Goal: Task Accomplishment & Management: Manage account settings

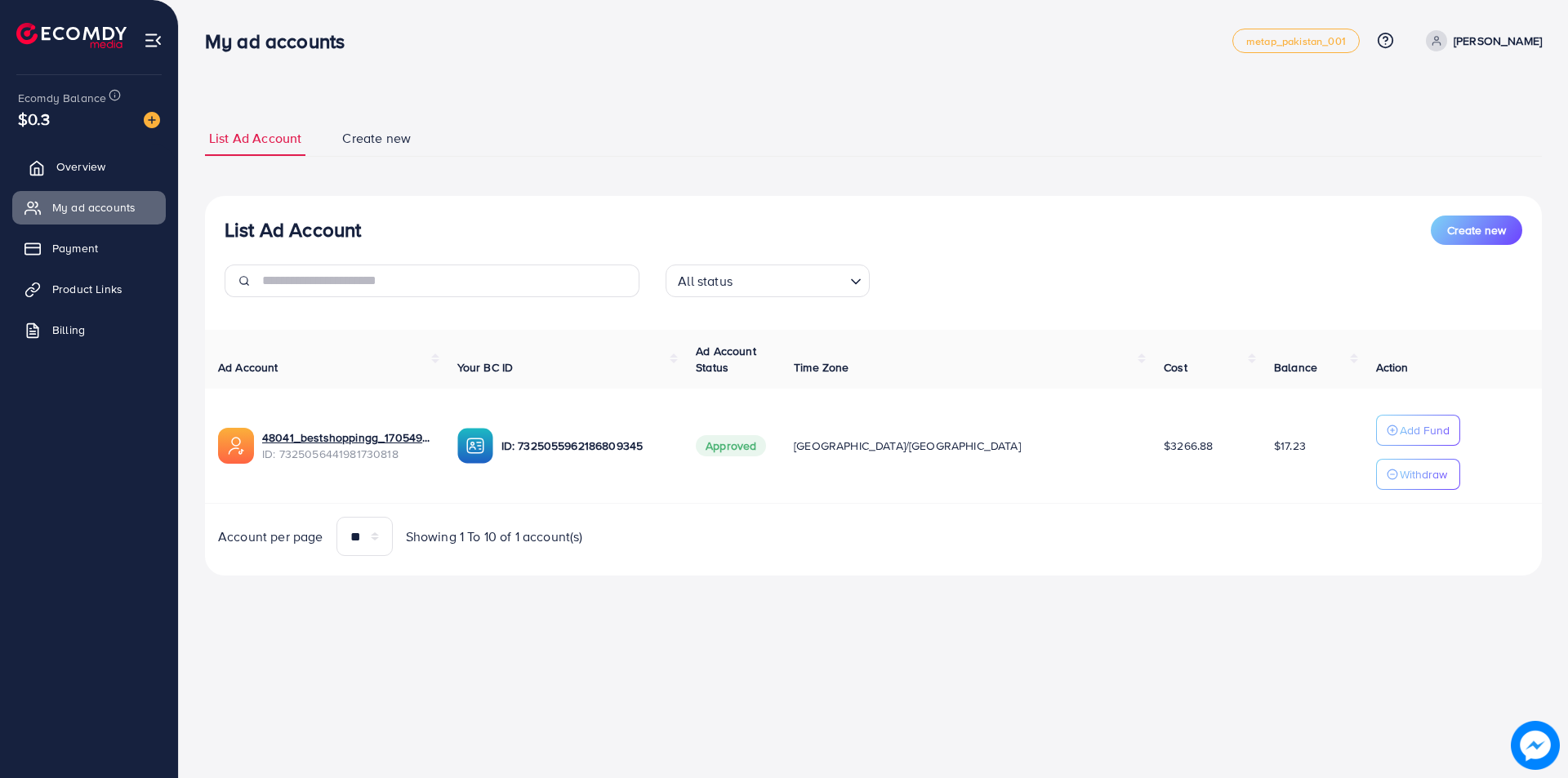
click at [86, 157] on link "Overview" at bounding box center [89, 166] width 154 height 32
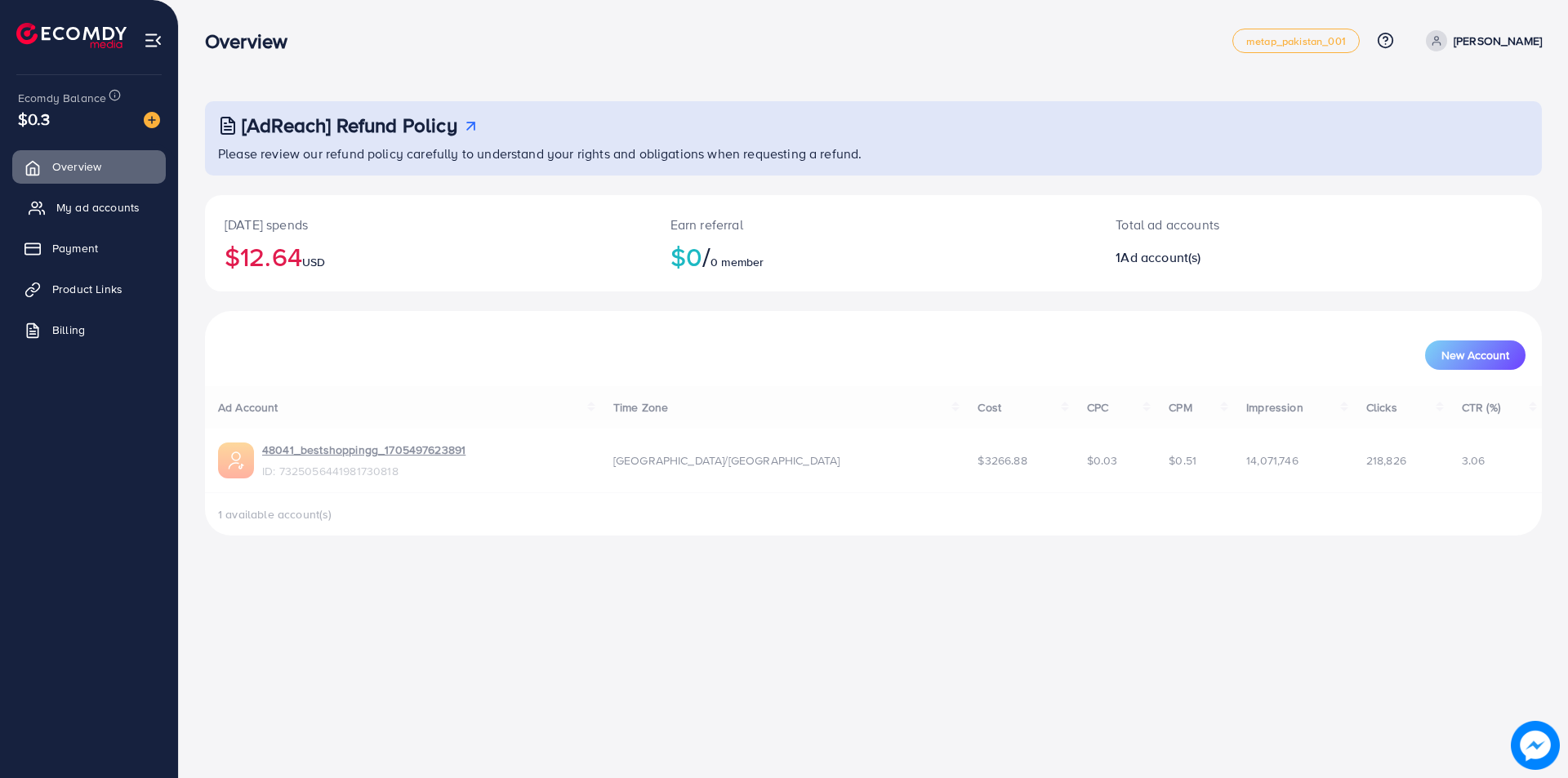
click at [76, 219] on link "My ad accounts" at bounding box center [89, 207] width 154 height 32
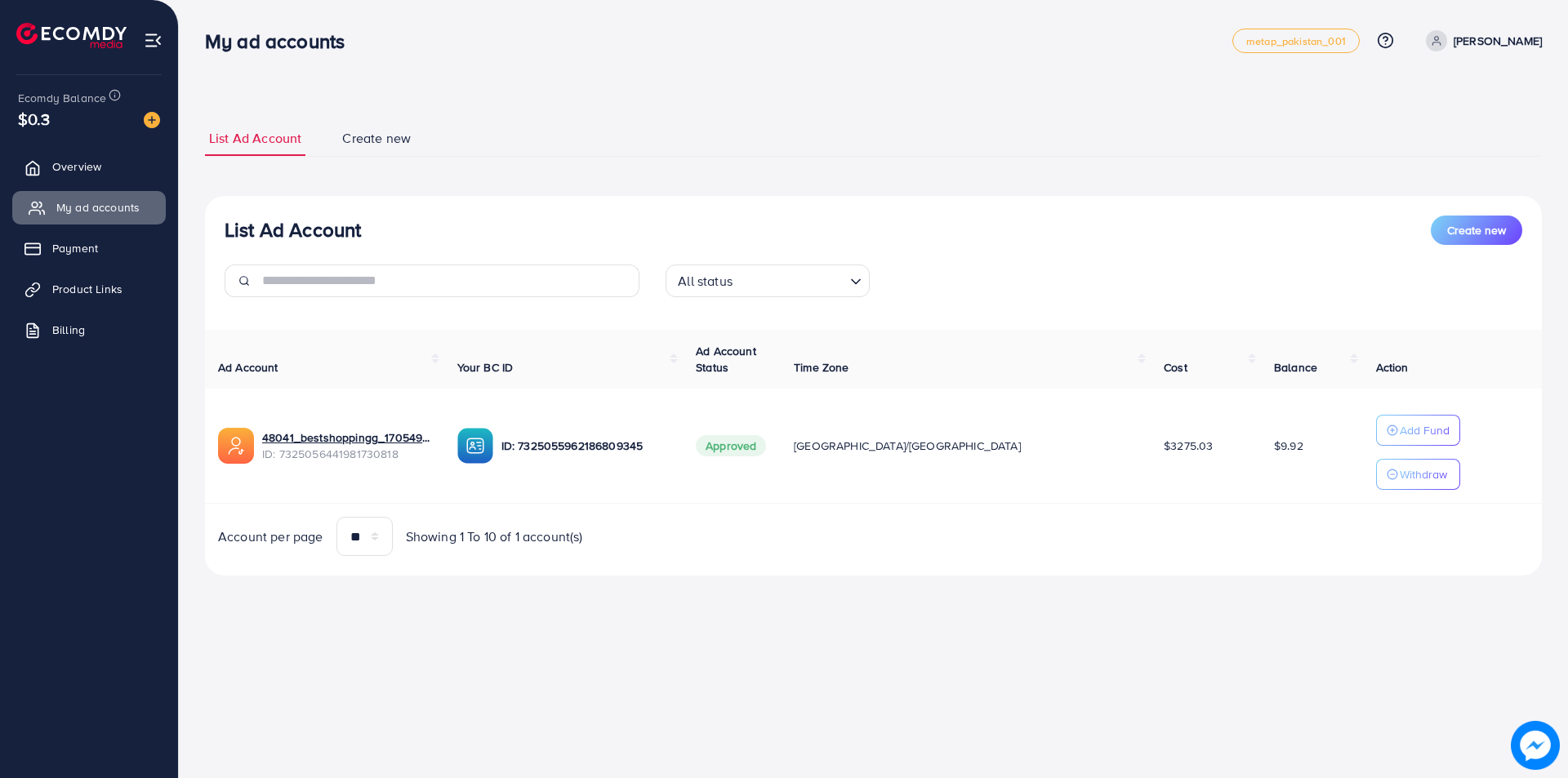
drag, startPoint x: 120, startPoint y: 161, endPoint x: 107, endPoint y: 200, distance: 41.1
click at [120, 161] on link "Overview" at bounding box center [89, 166] width 154 height 32
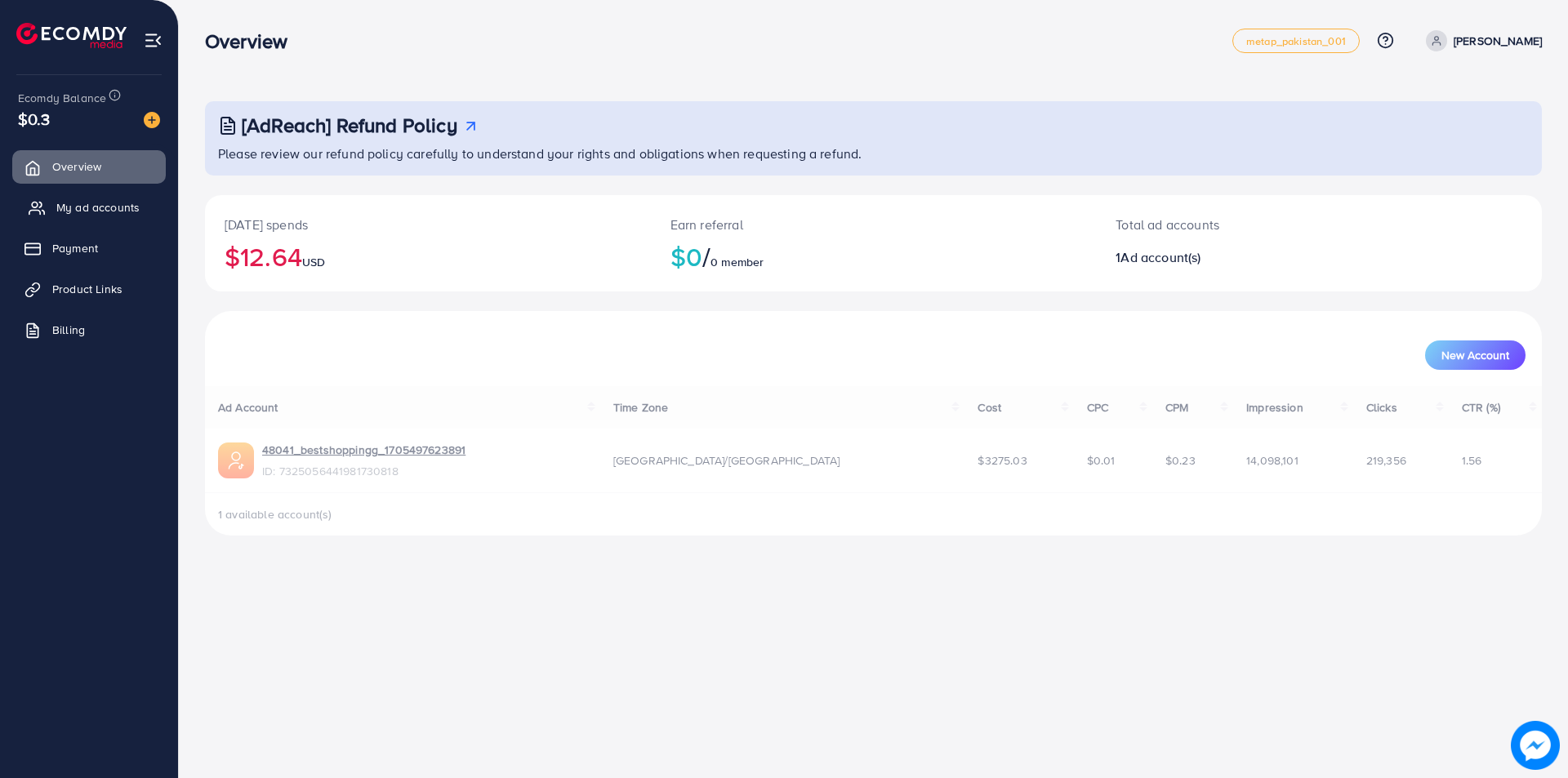
click at [99, 210] on span "My ad accounts" at bounding box center [98, 207] width 83 height 17
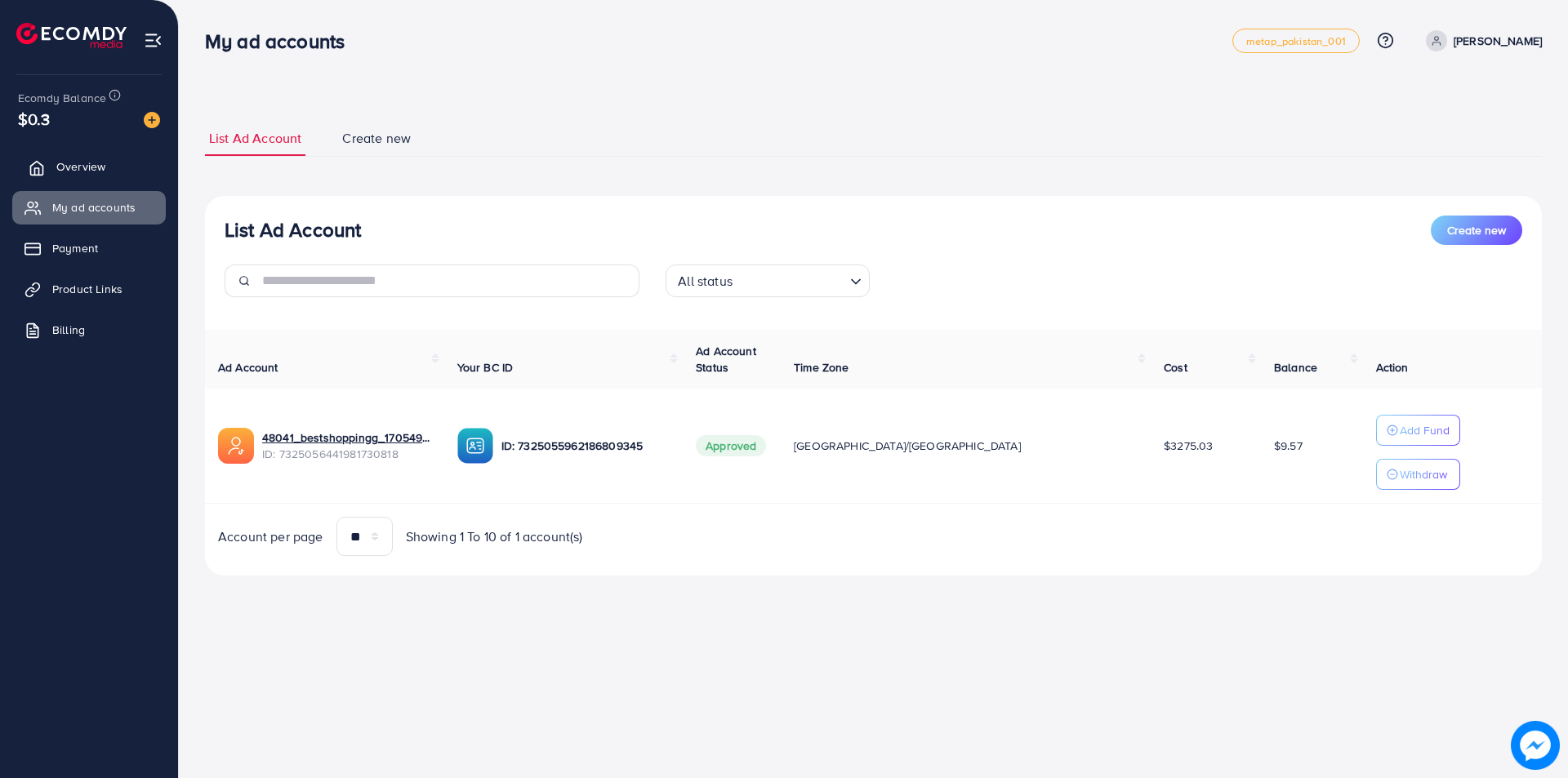
click at [103, 181] on link "Overview" at bounding box center [89, 166] width 154 height 32
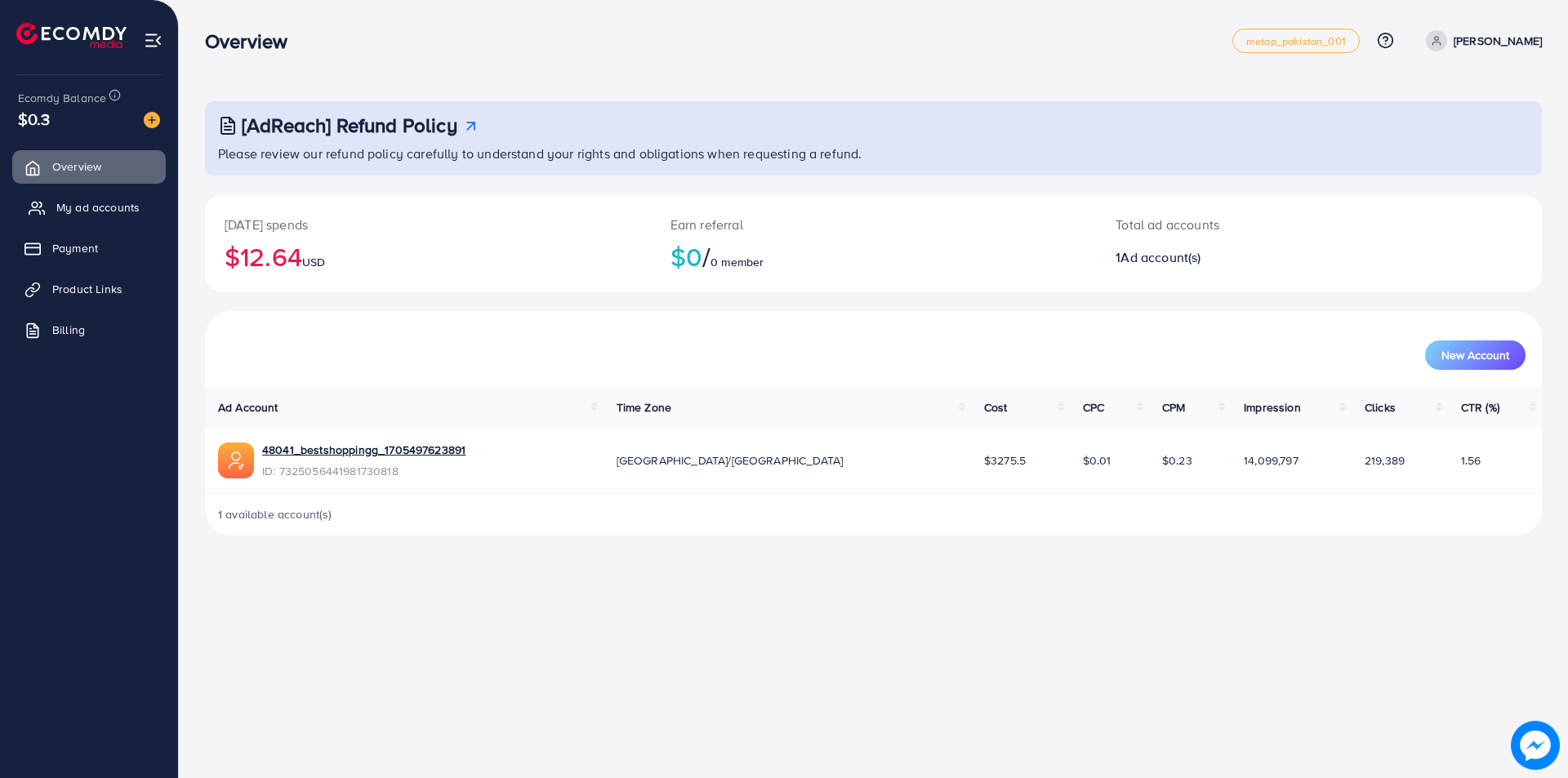
click at [83, 202] on span "My ad accounts" at bounding box center [98, 207] width 83 height 17
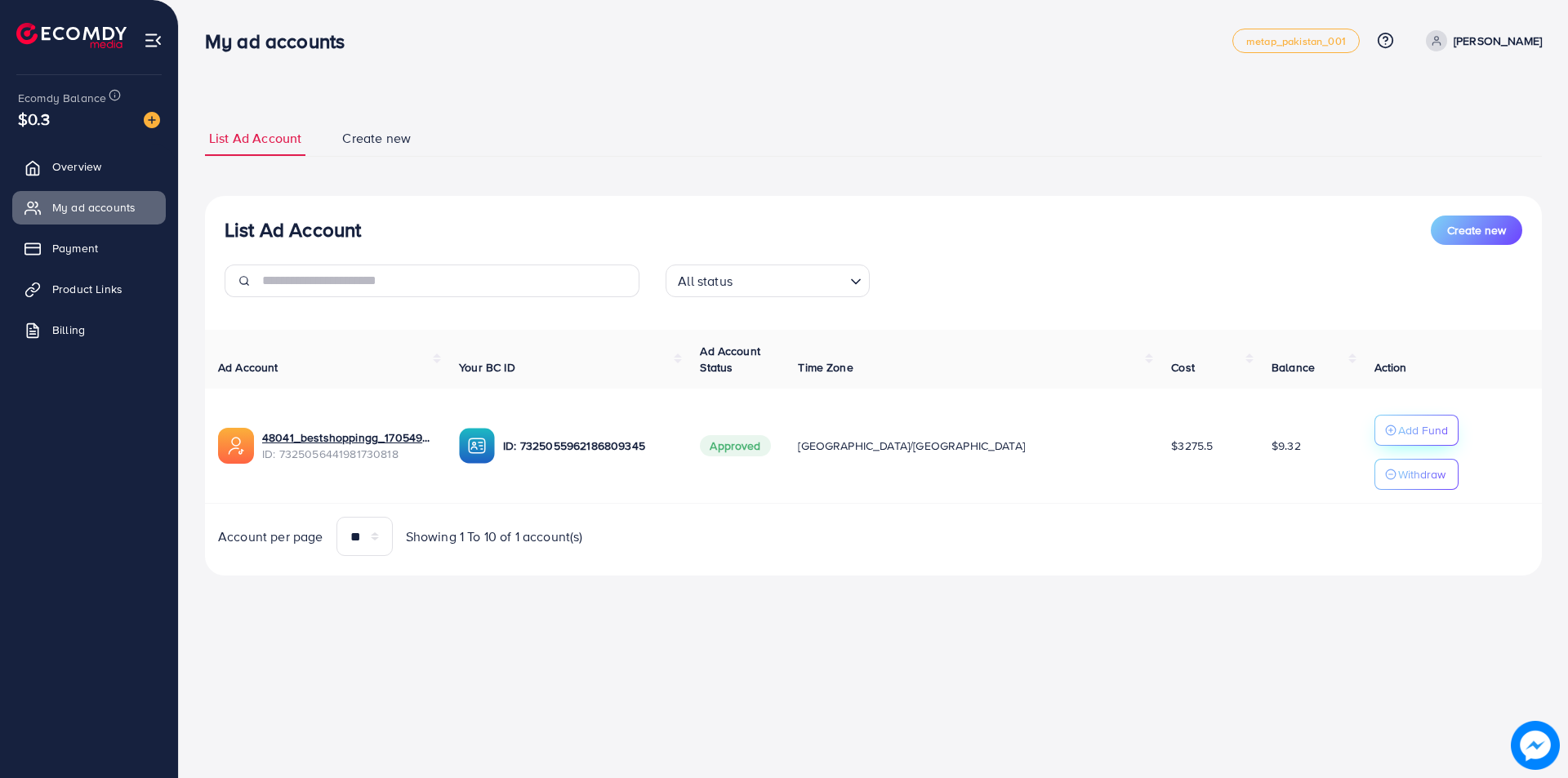
click at [1385, 432] on div "Add Fund" at bounding box center [1416, 430] width 63 height 19
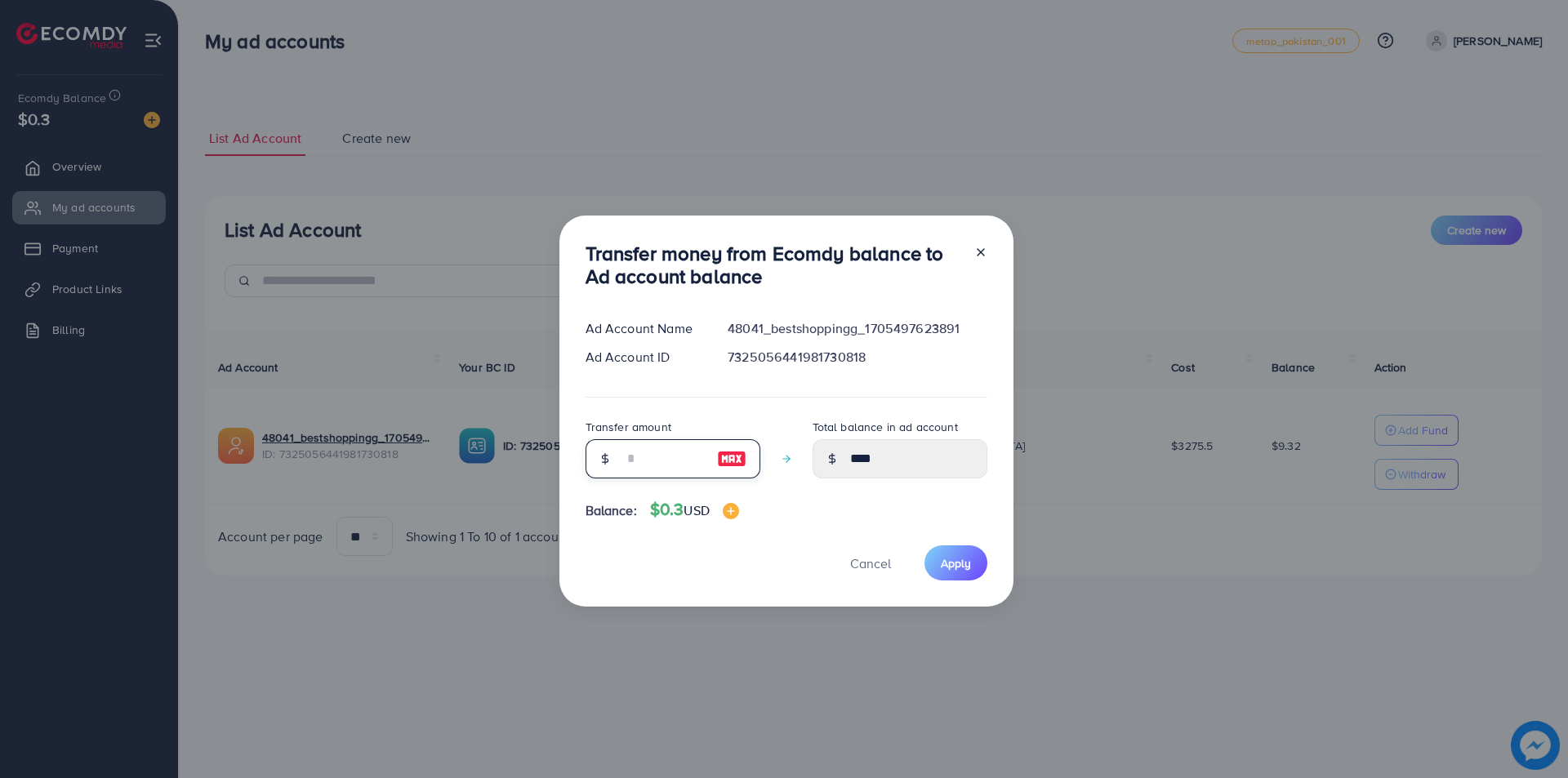
click at [644, 452] on input "number" at bounding box center [664, 458] width 82 height 39
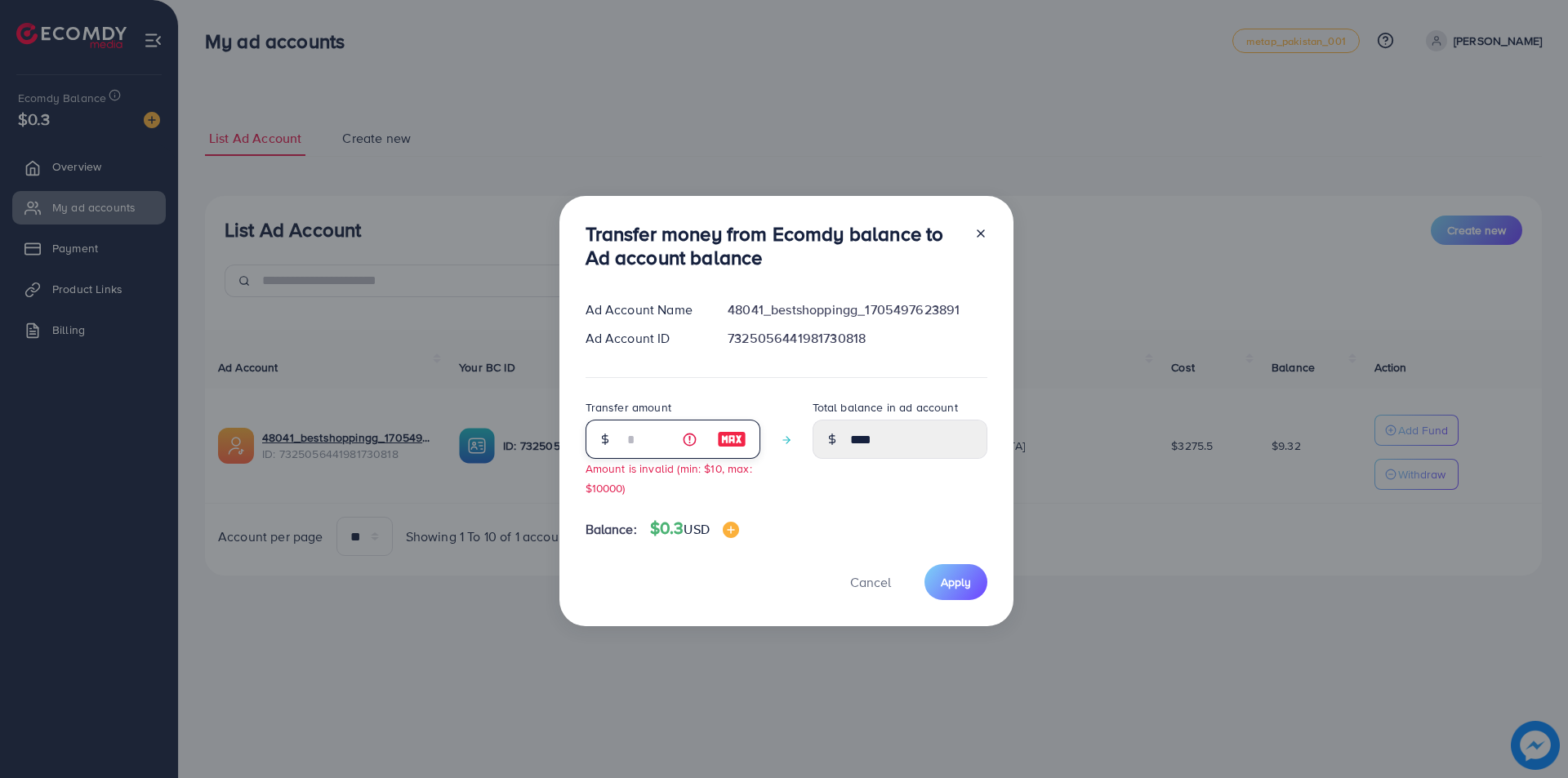
type input "*"
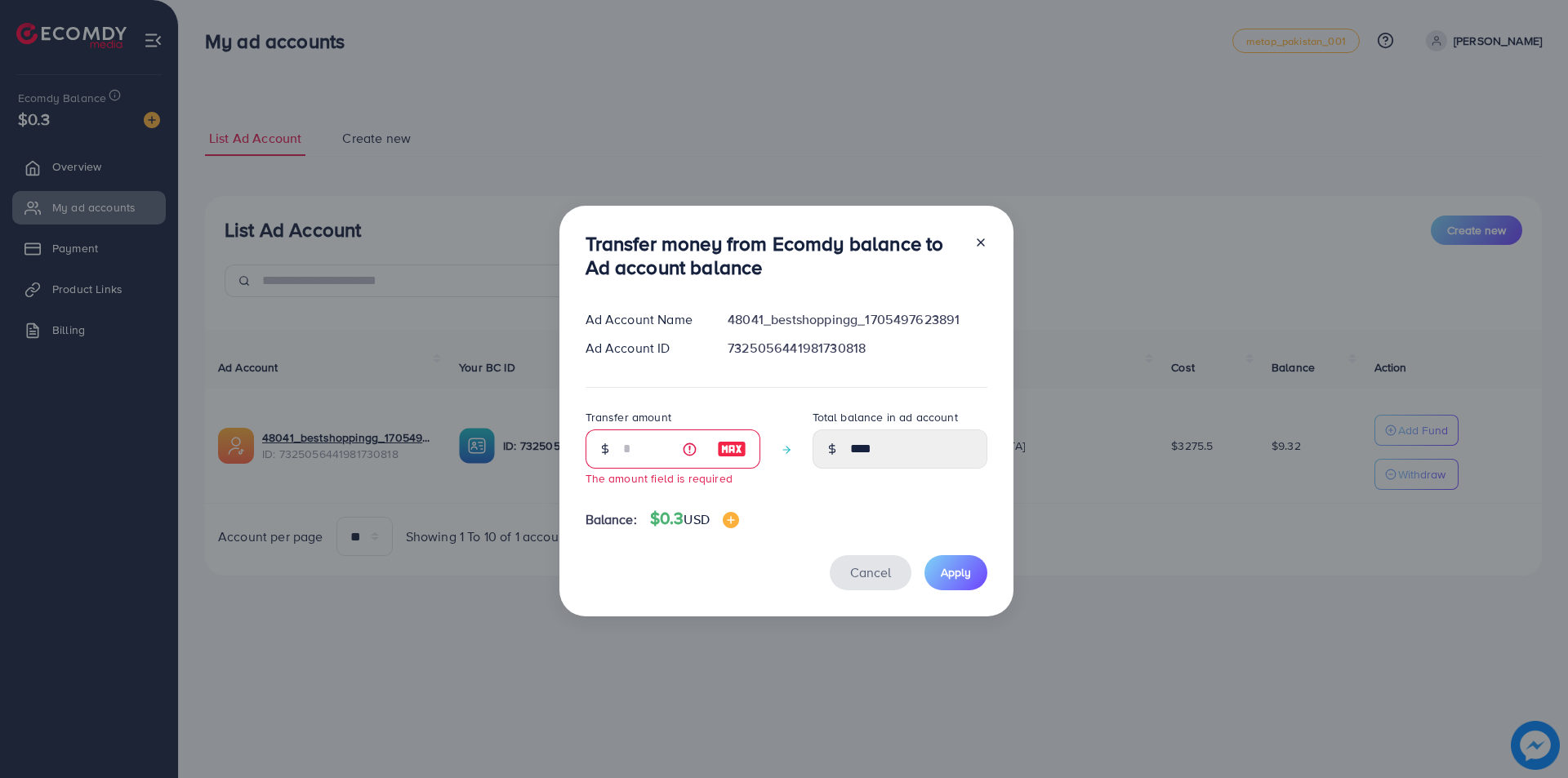
click at [875, 573] on span "Cancel" at bounding box center [870, 571] width 41 height 18
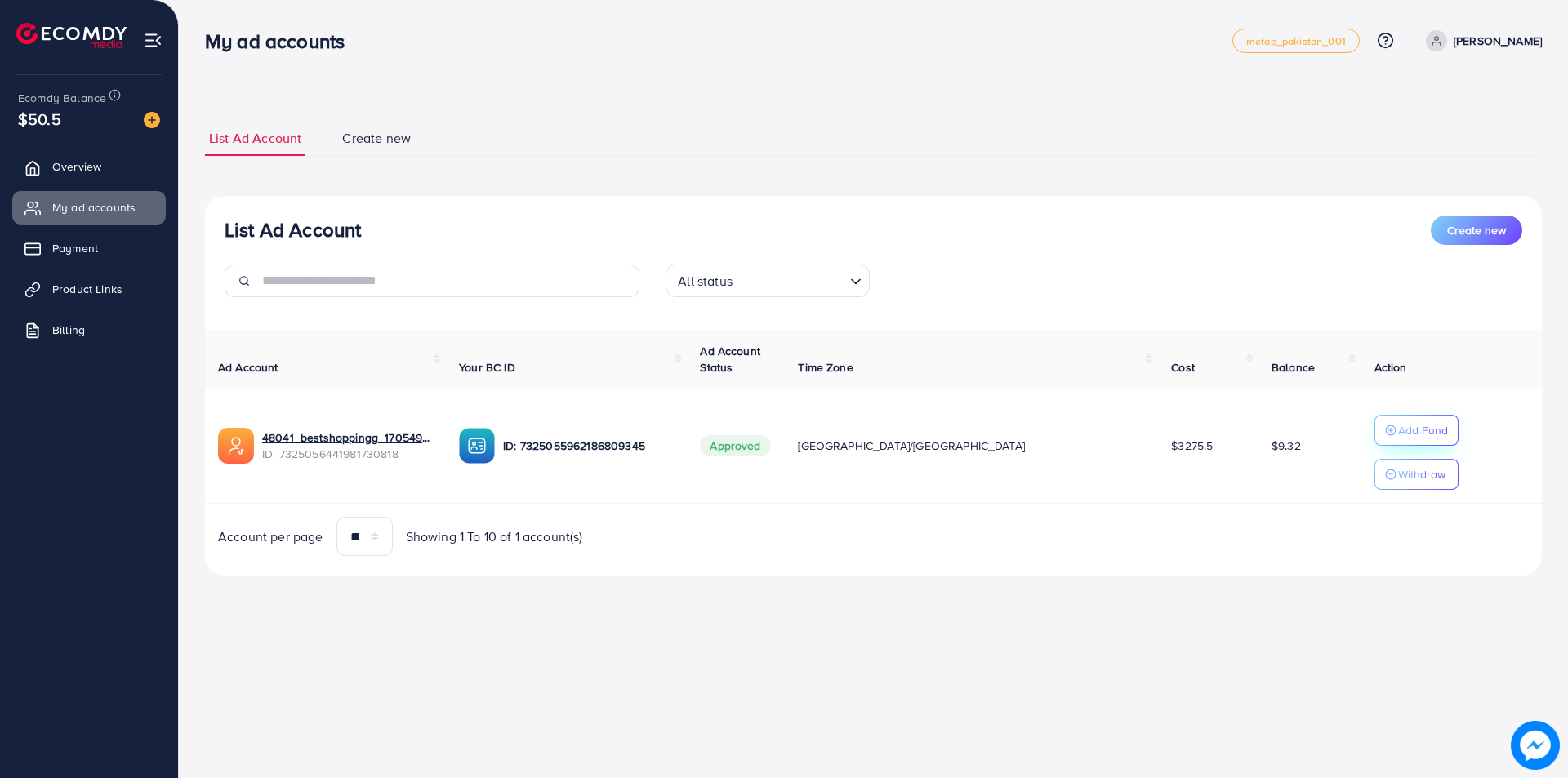
click at [1385, 423] on div "Add Fund" at bounding box center [1416, 430] width 63 height 19
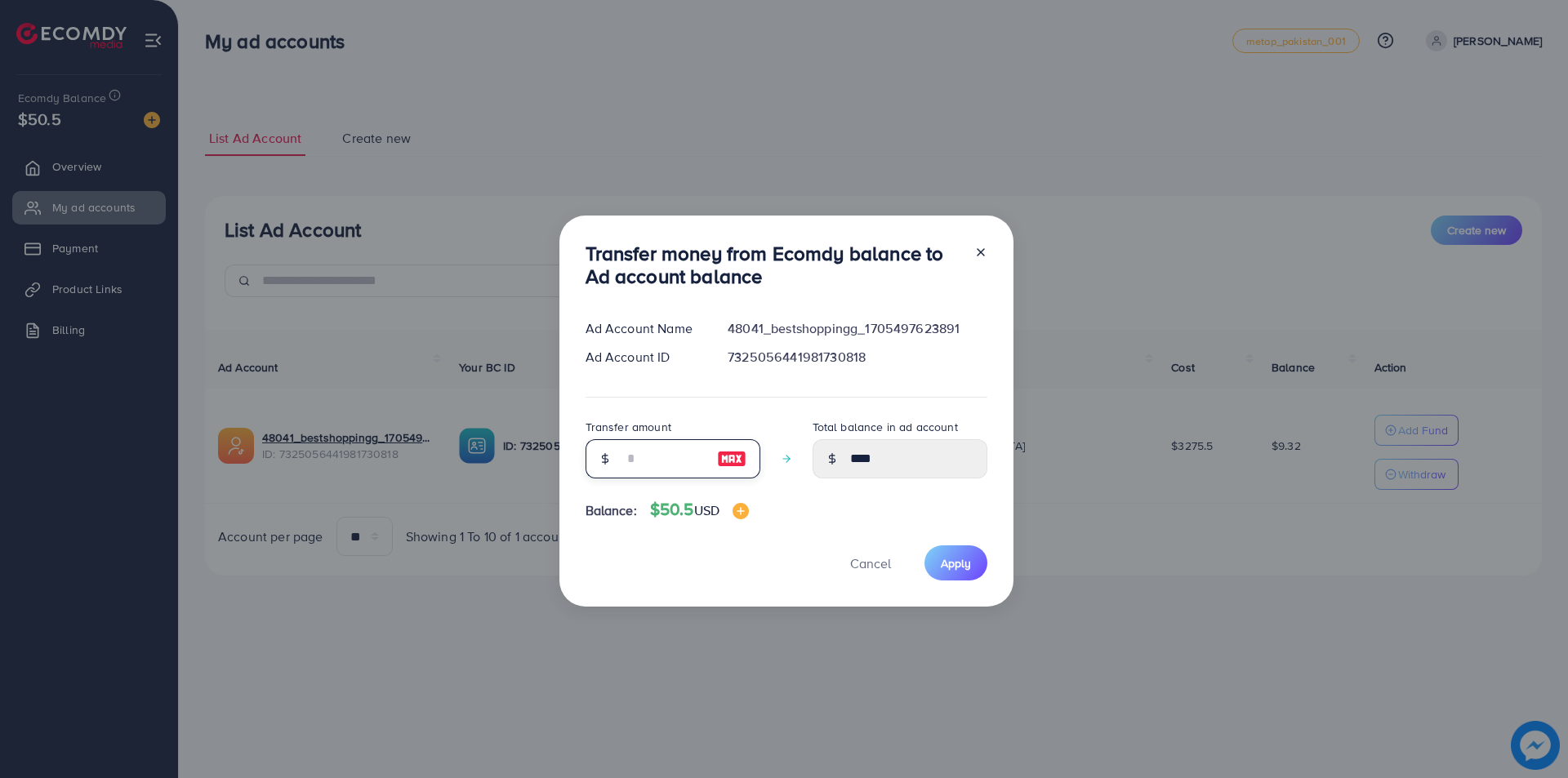
click at [656, 460] on input "number" at bounding box center [664, 458] width 82 height 39
type input "*"
type input "*****"
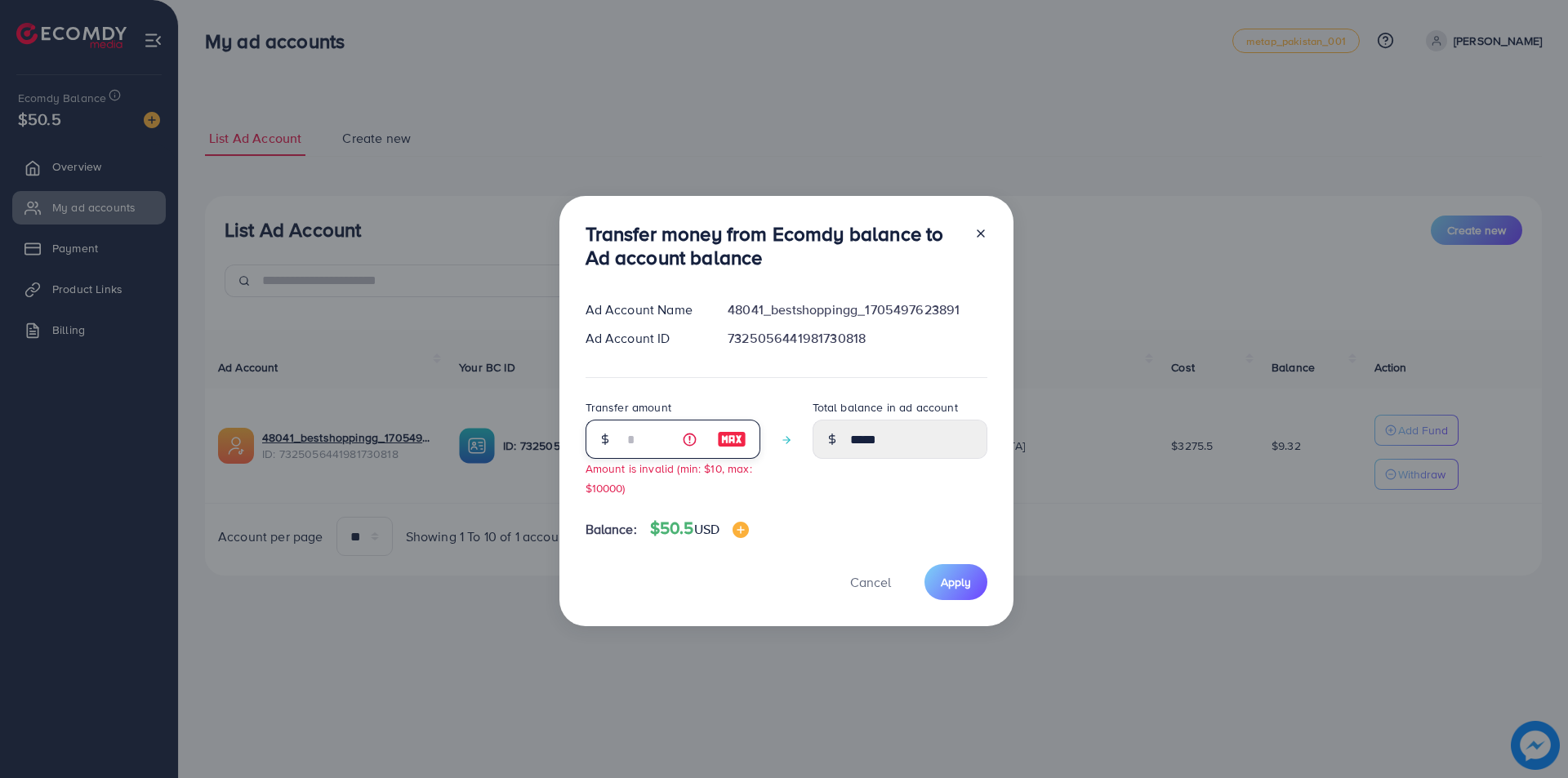
type input "**"
type input "*****"
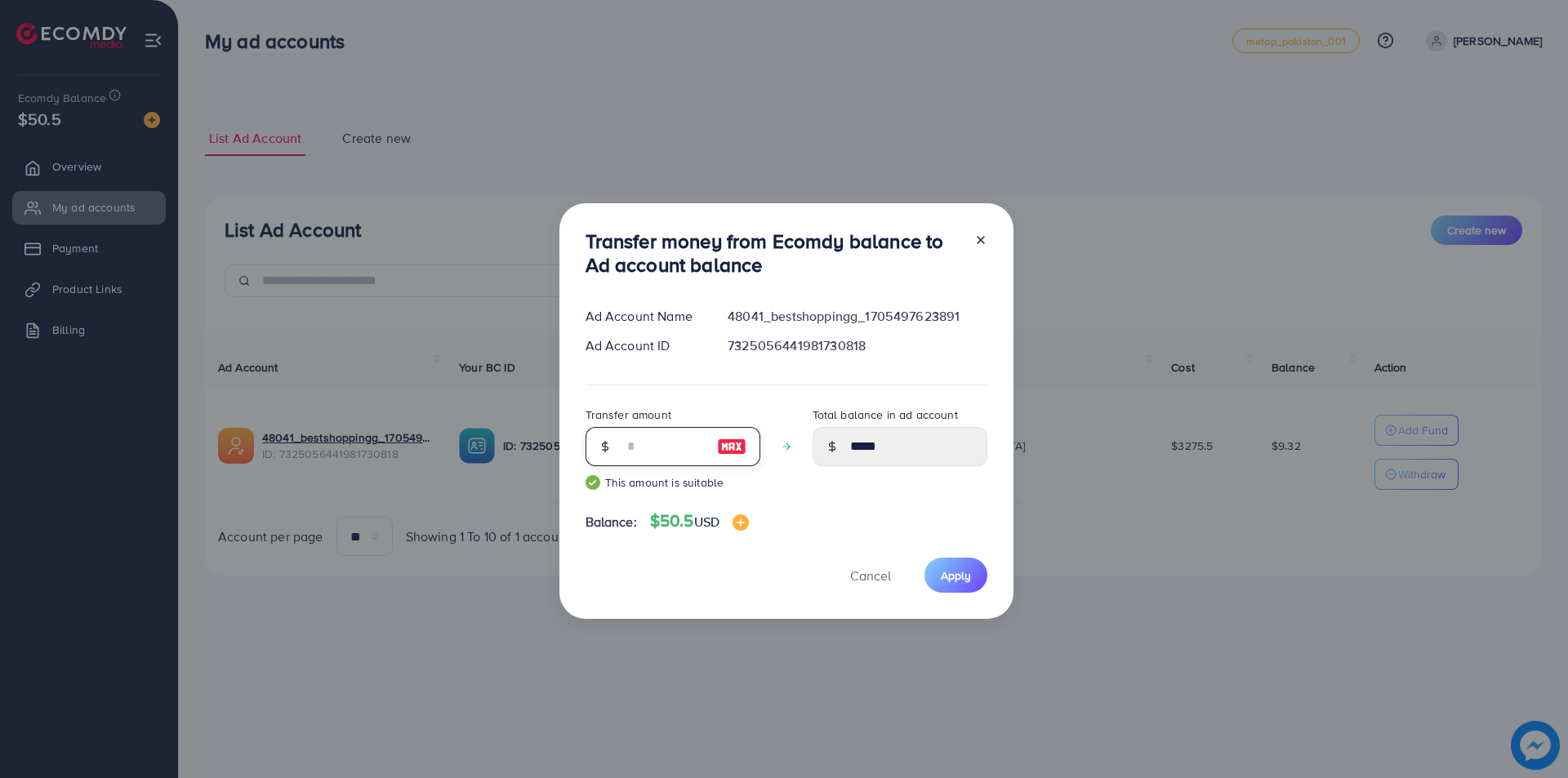
type input "**"
click at [658, 559] on div "Cancel Apply" at bounding box center [787, 575] width 402 height 35
click at [964, 567] on span "Apply" at bounding box center [955, 575] width 31 height 17
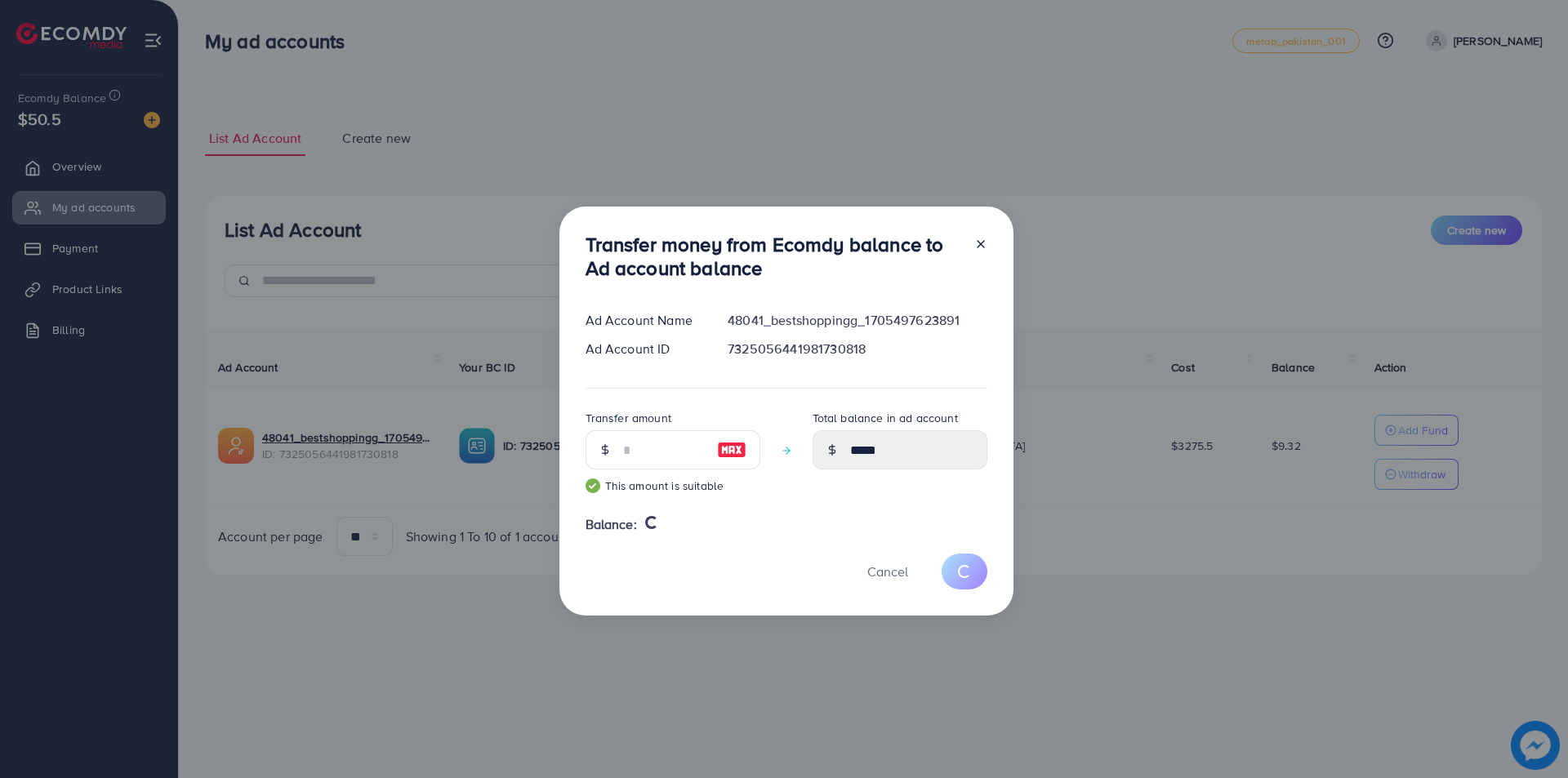
type input "****"
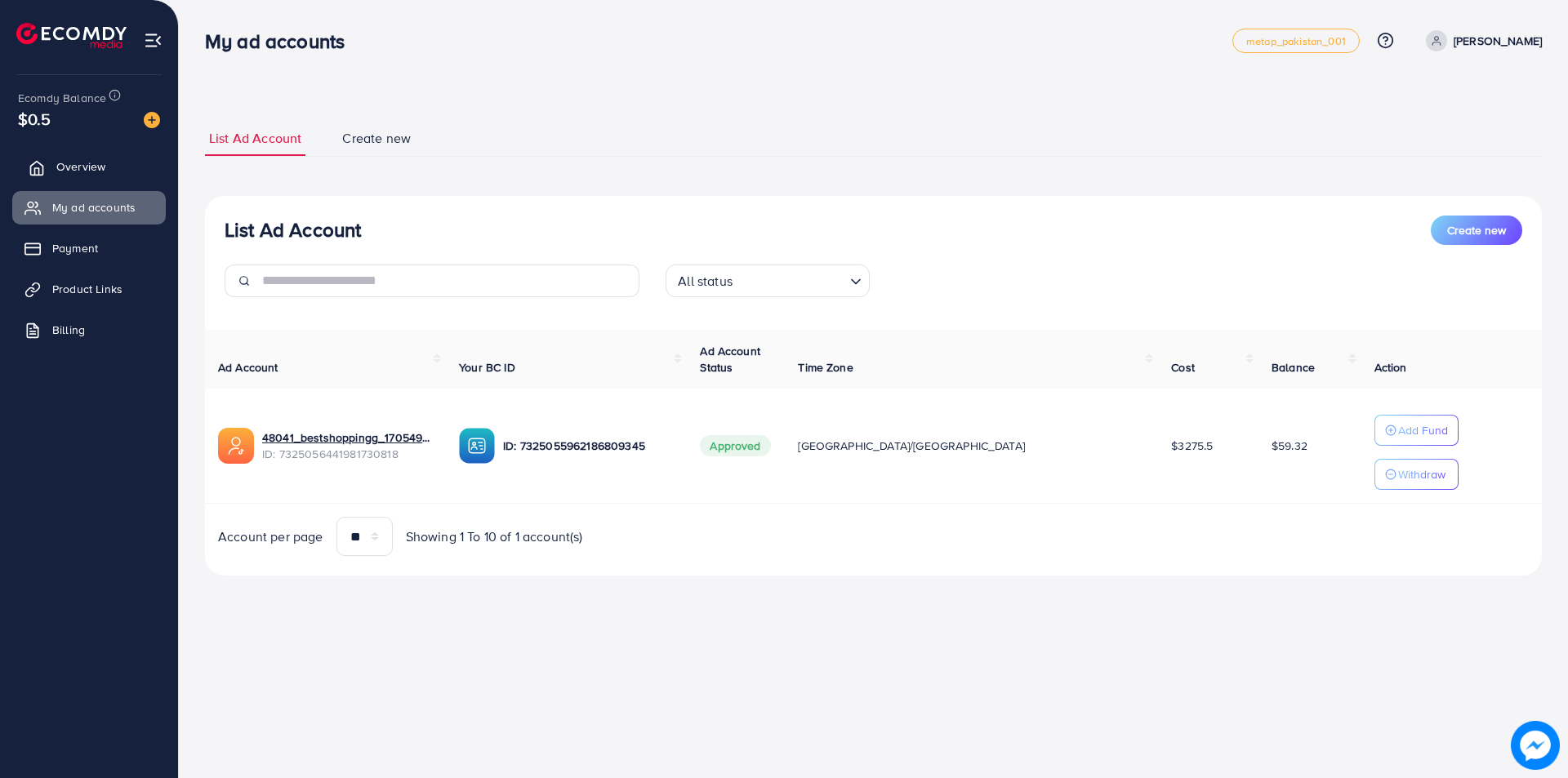
click at [107, 165] on link "Overview" at bounding box center [89, 166] width 154 height 32
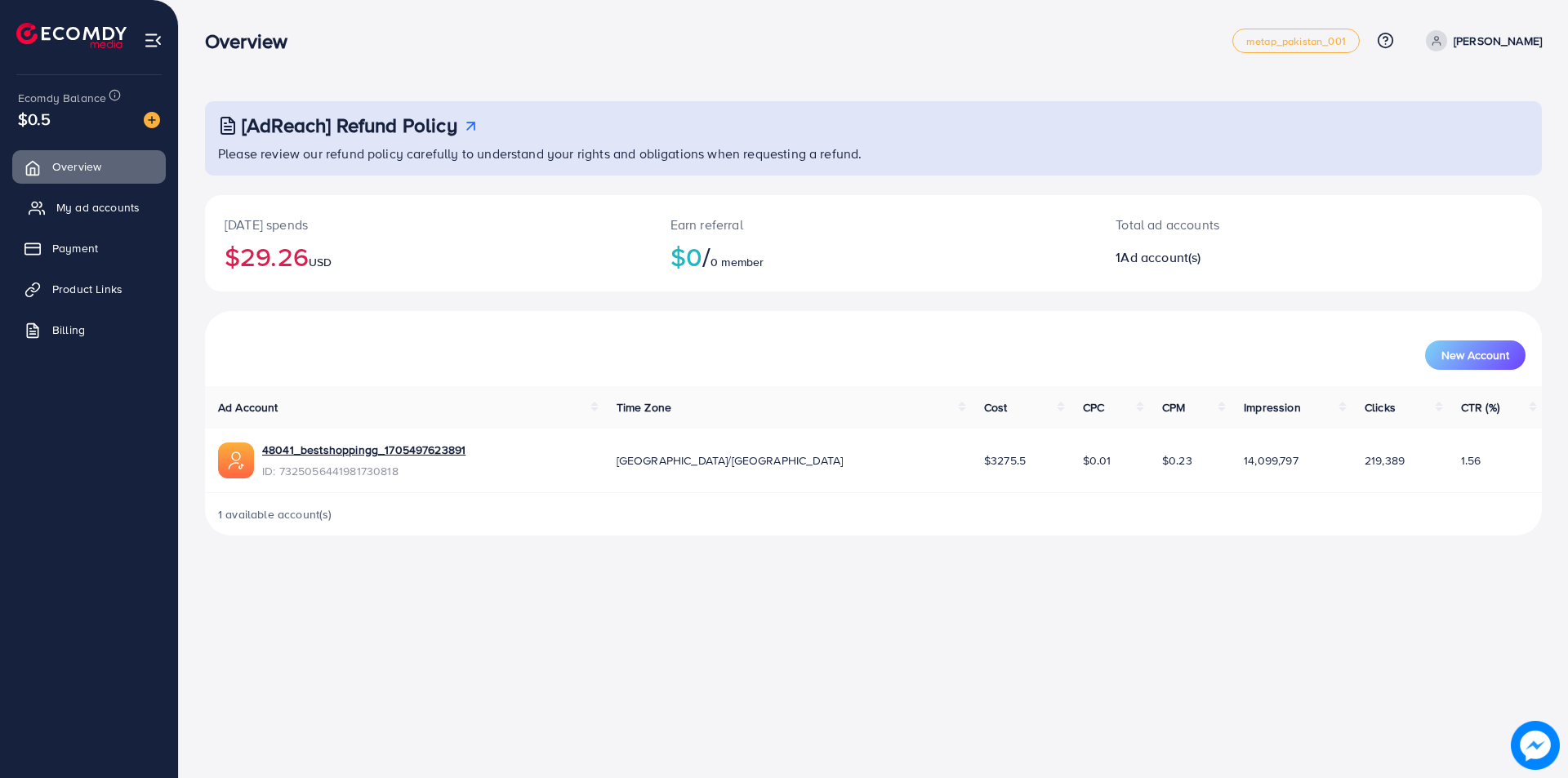
click at [100, 205] on span "My ad accounts" at bounding box center [98, 207] width 83 height 17
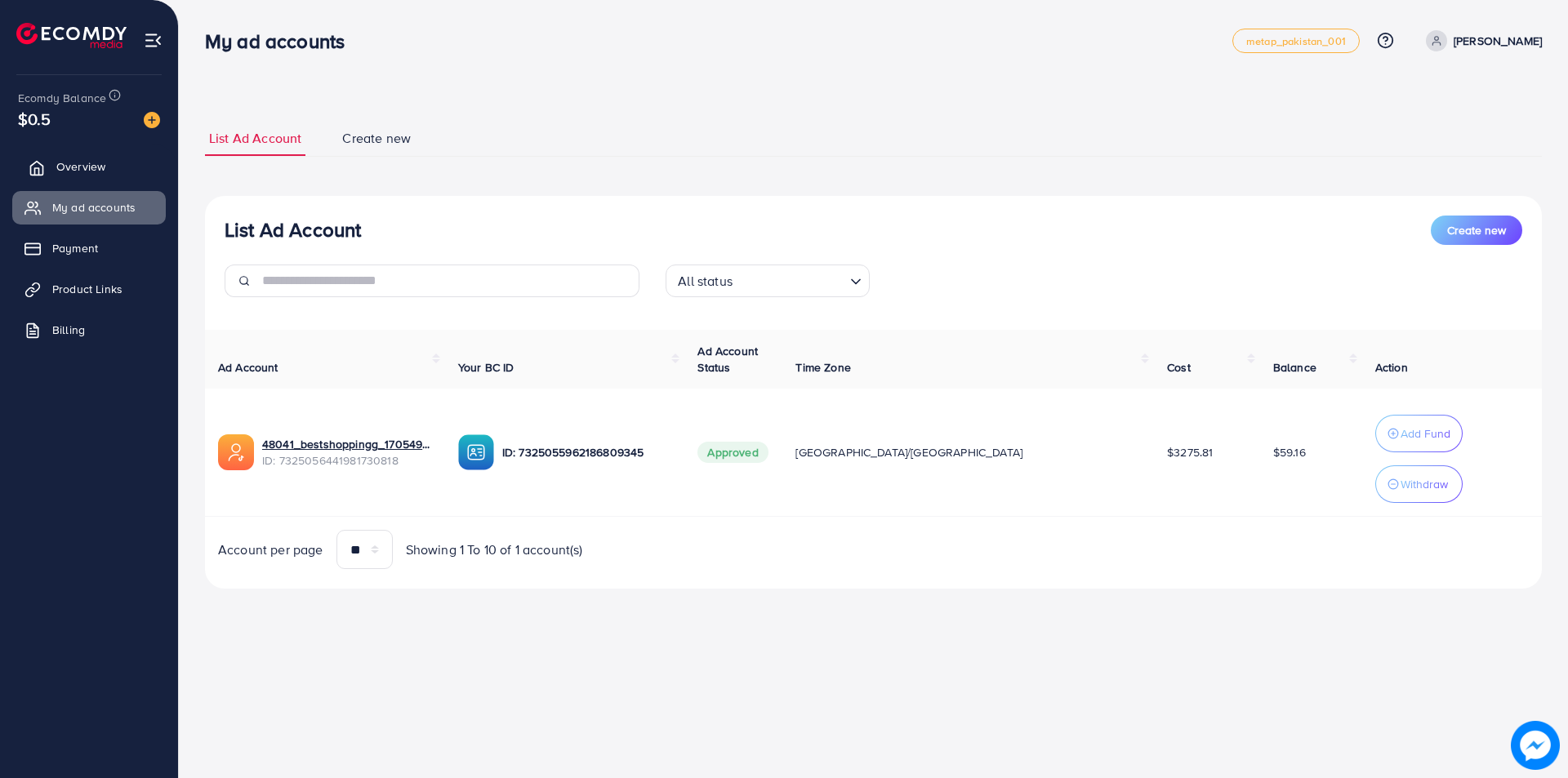
click at [53, 166] on link "Overview" at bounding box center [89, 166] width 154 height 32
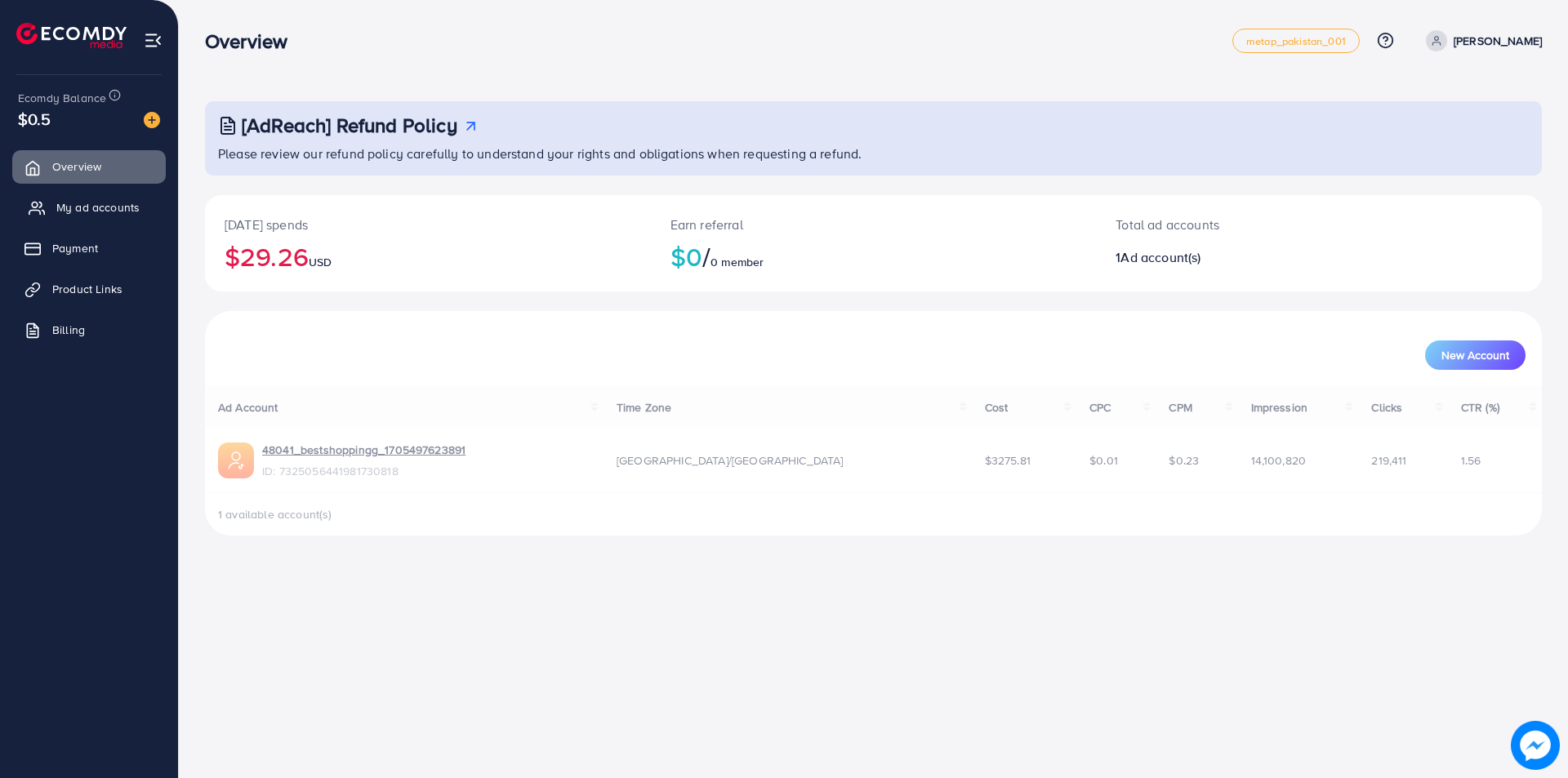
click at [62, 214] on span "My ad accounts" at bounding box center [98, 207] width 83 height 17
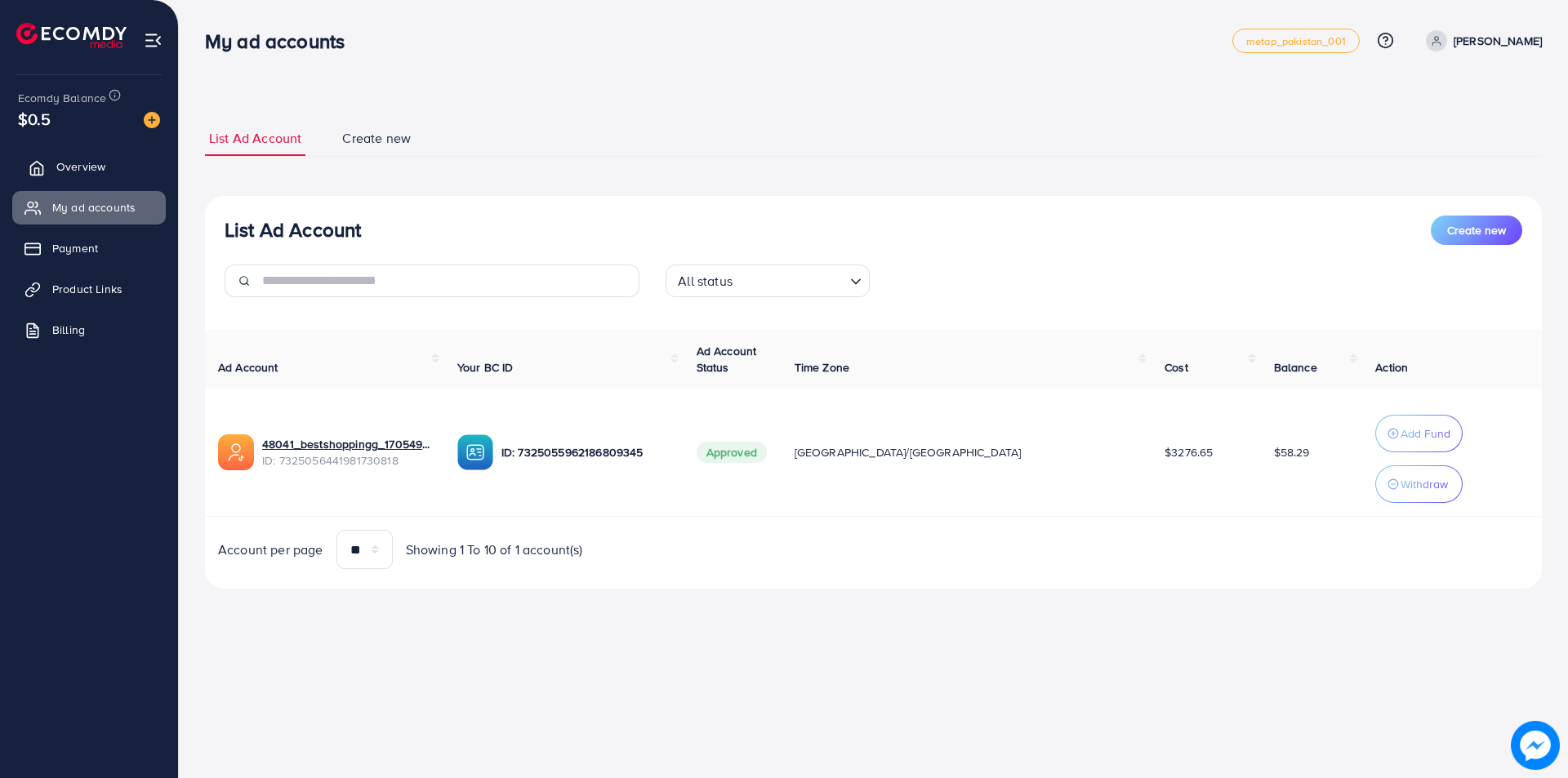
click at [57, 173] on span "Overview" at bounding box center [81, 167] width 49 height 17
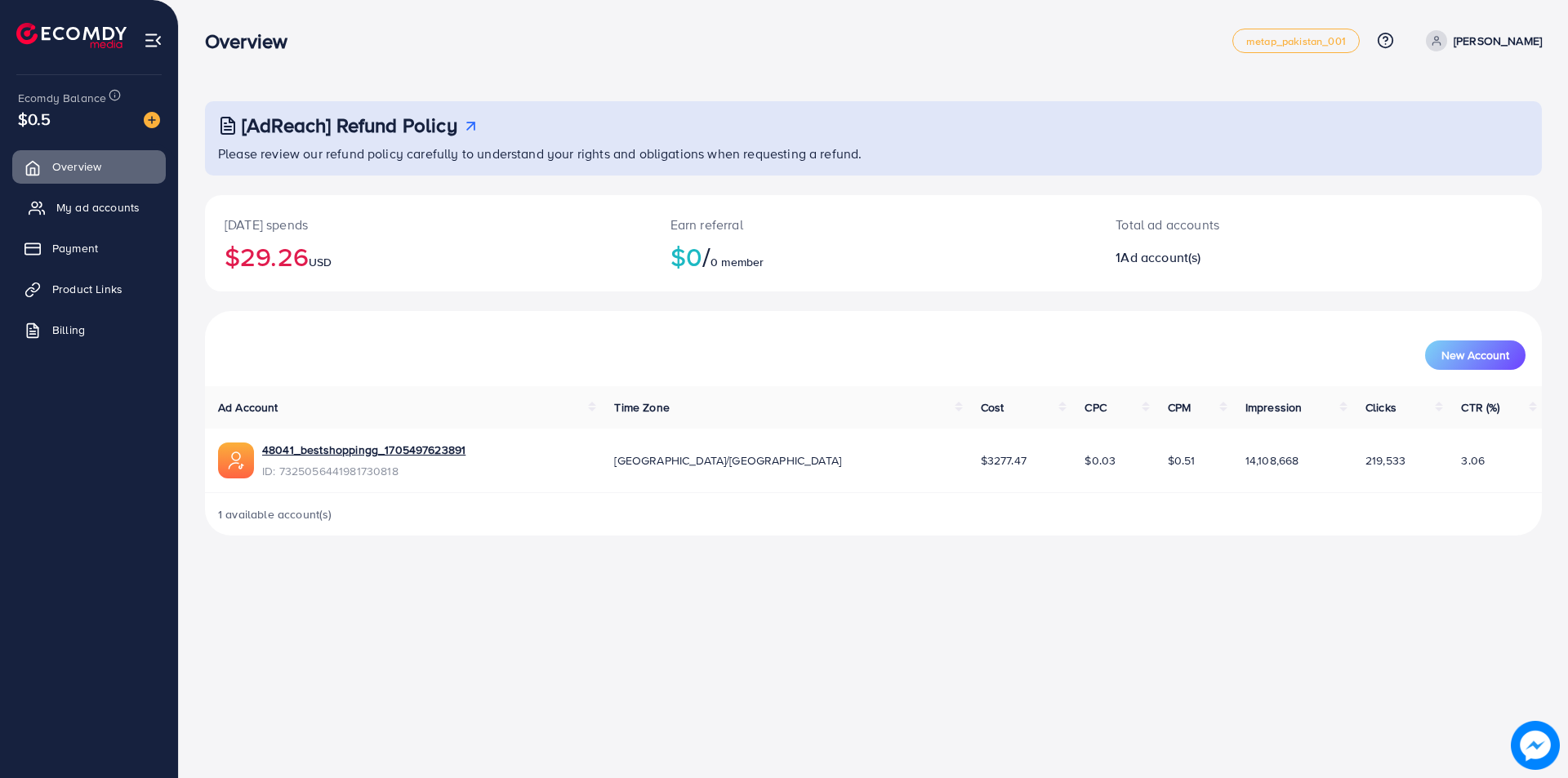
click at [58, 208] on span "My ad accounts" at bounding box center [98, 207] width 83 height 17
